Goal: Find specific page/section: Find specific page/section

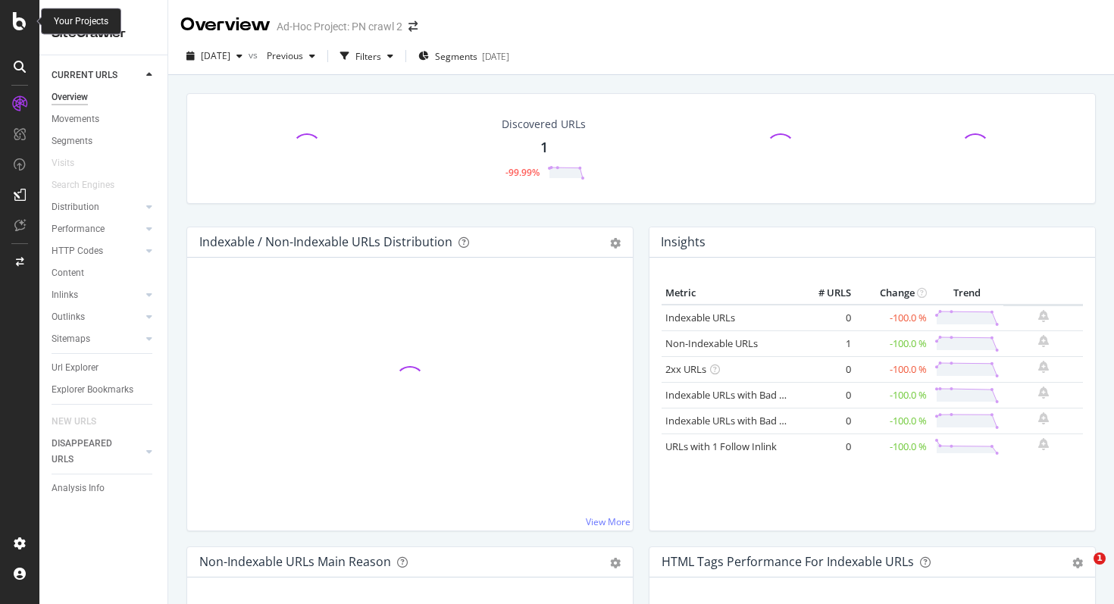
click at [17, 30] on icon at bounding box center [20, 21] width 14 height 18
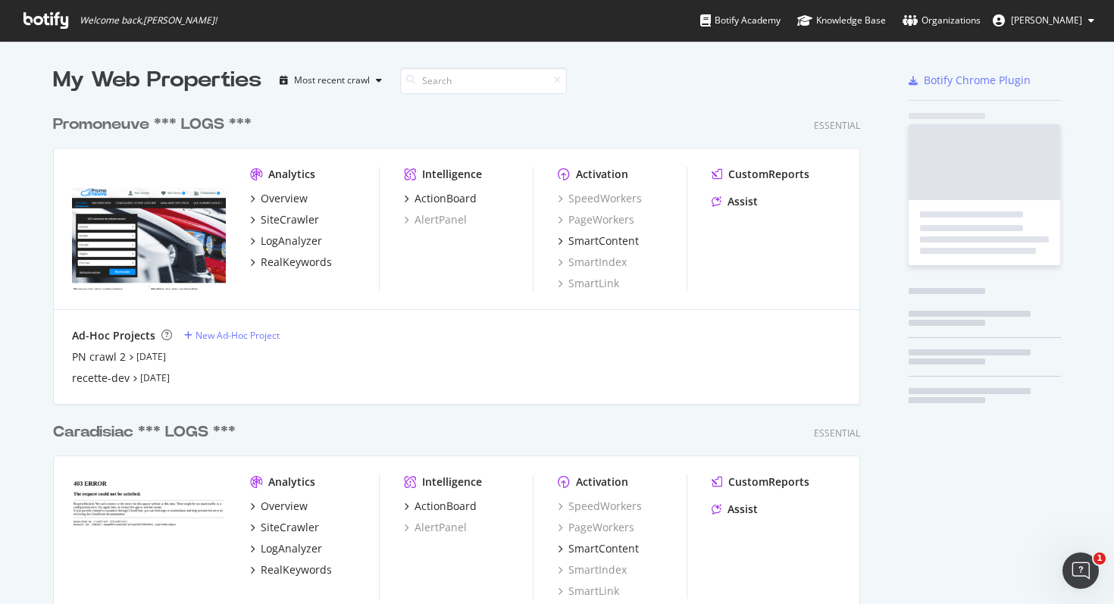
scroll to position [1285, 819]
